Goal: Transaction & Acquisition: Purchase product/service

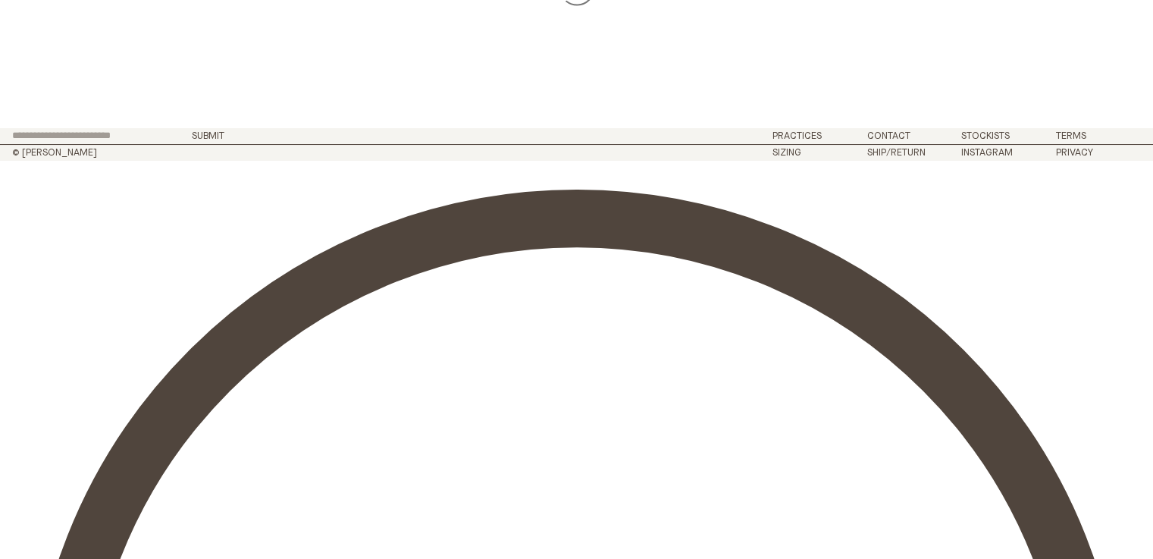
scroll to position [277, 0]
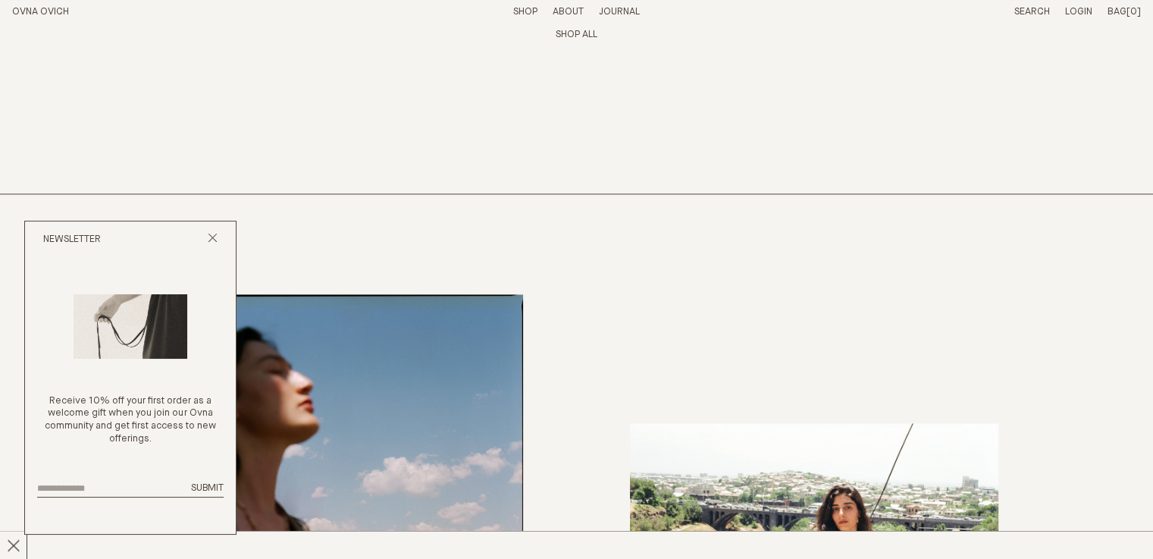
scroll to position [2578, 0]
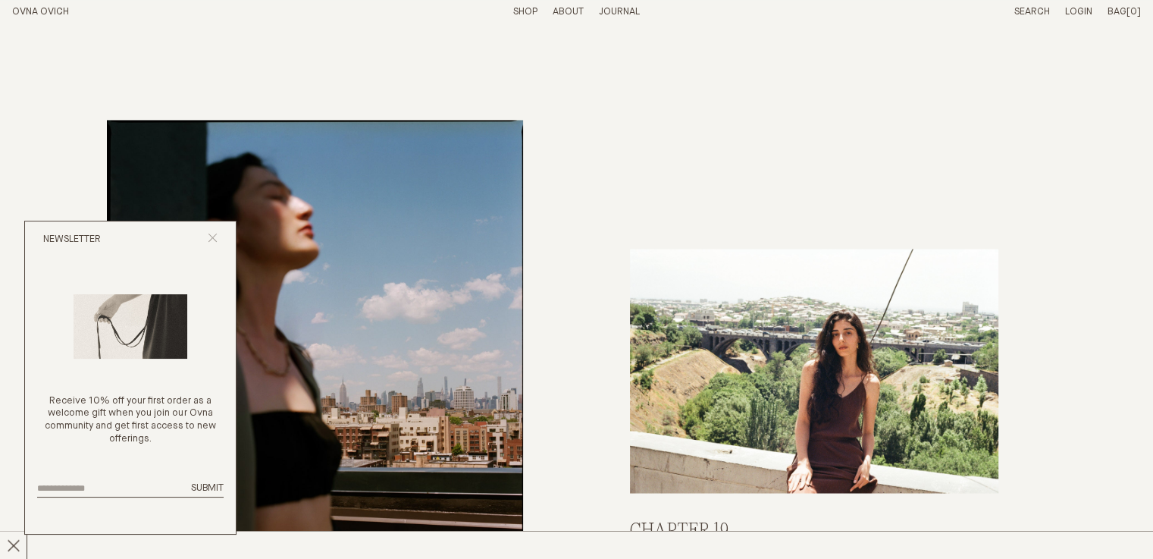
click at [214, 235] on icon "Close popup" at bounding box center [213, 238] width 10 height 10
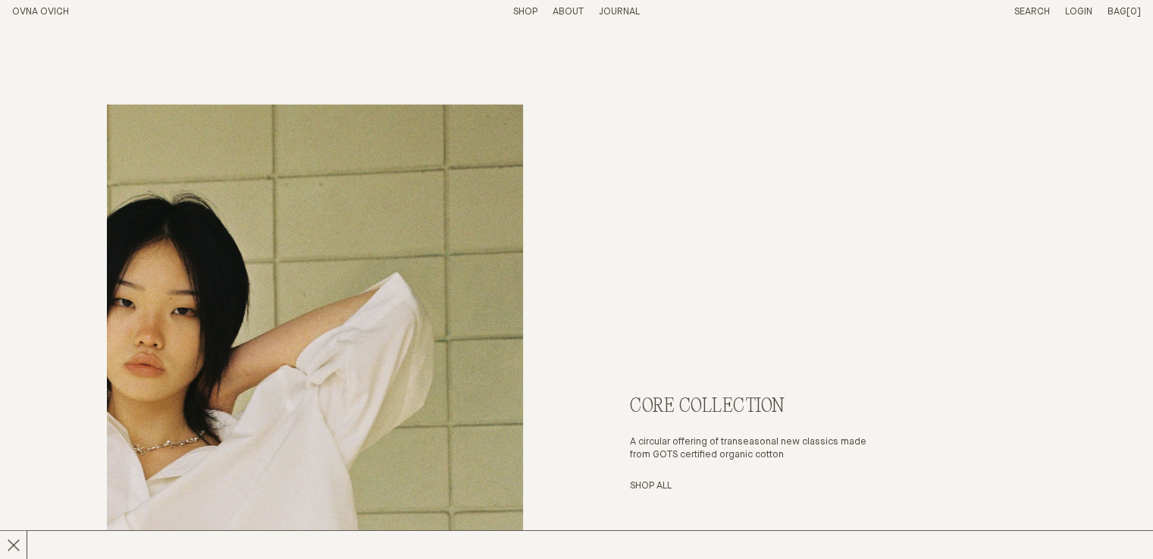
scroll to position [4473, 0]
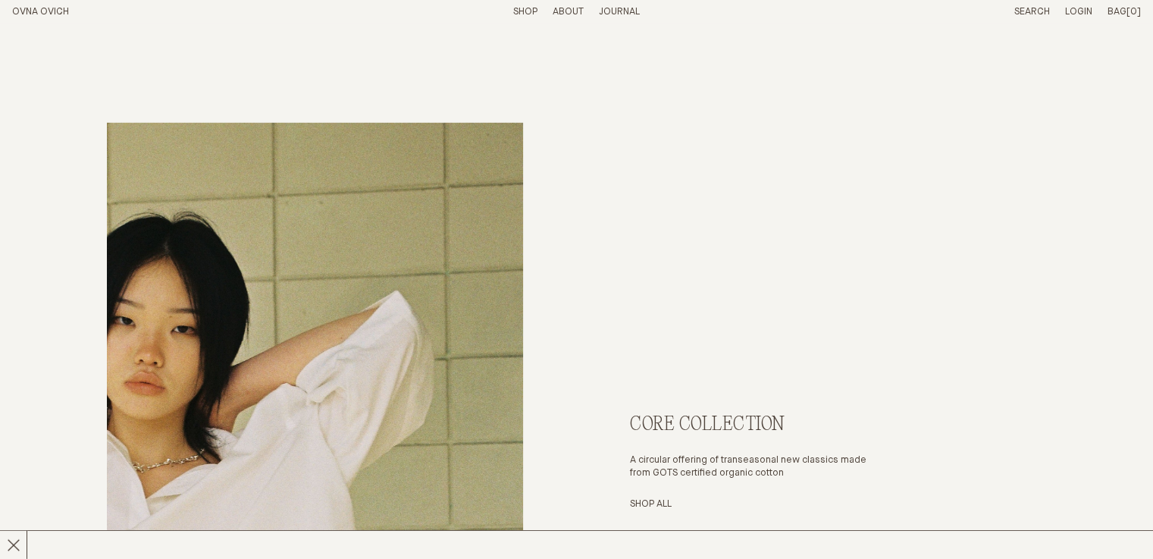
click at [530, 11] on link "Shop" at bounding box center [525, 12] width 24 height 10
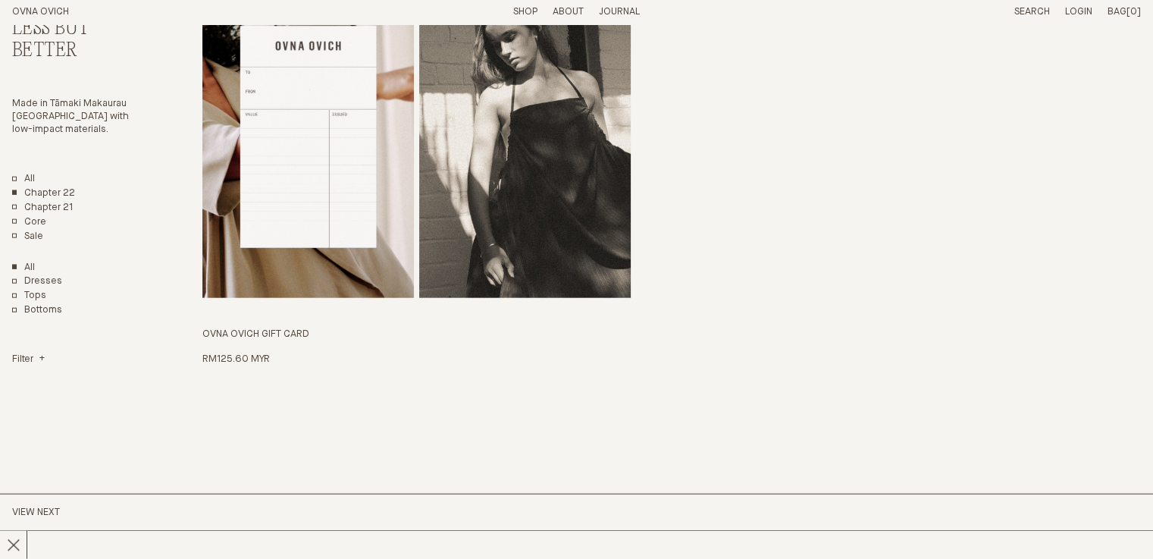
scroll to position [3487, 0]
